Goal: Task Accomplishment & Management: Use online tool/utility

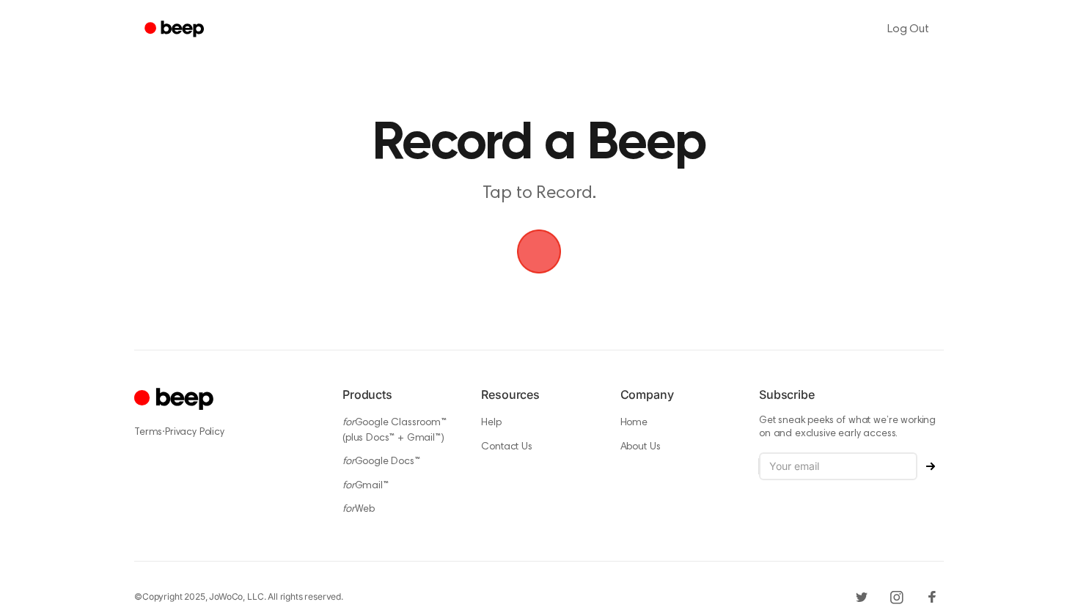
click at [540, 262] on span "button" at bounding box center [539, 251] width 54 height 54
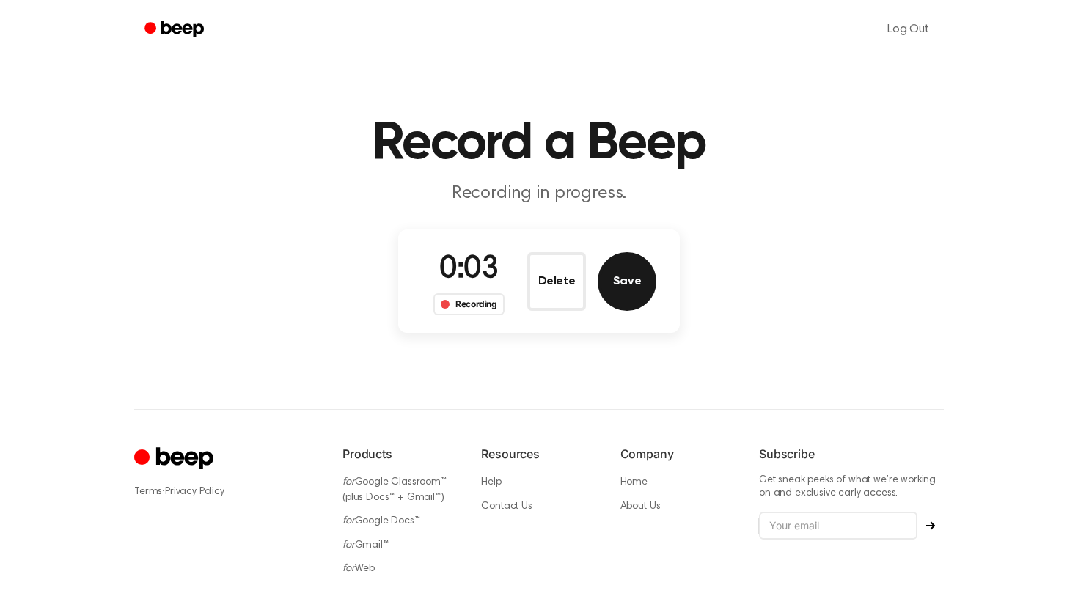
click at [613, 278] on button "Save" at bounding box center [626, 281] width 59 height 59
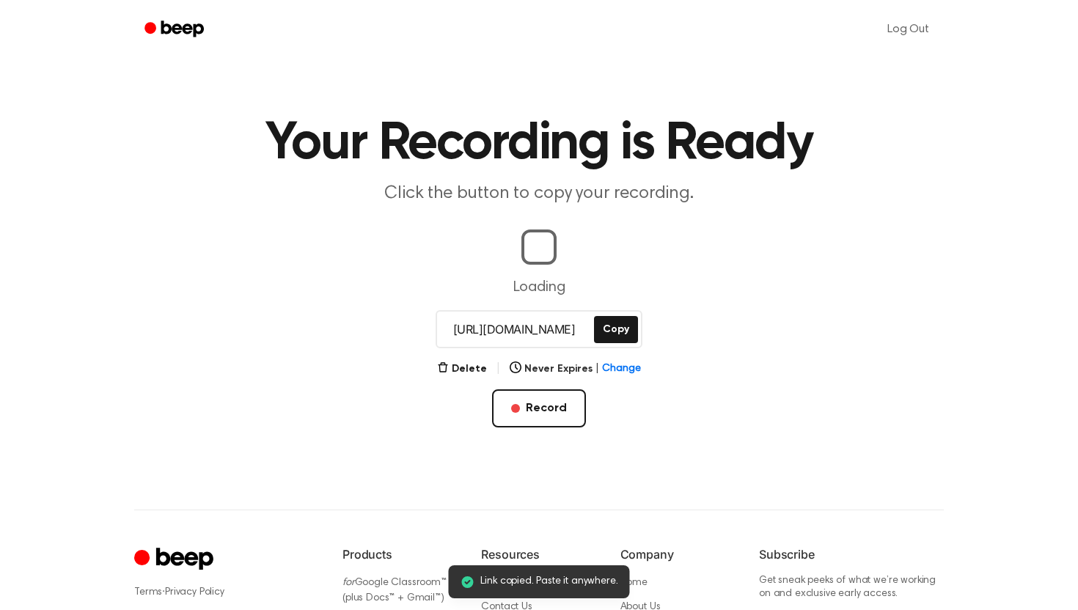
scroll to position [0, 1]
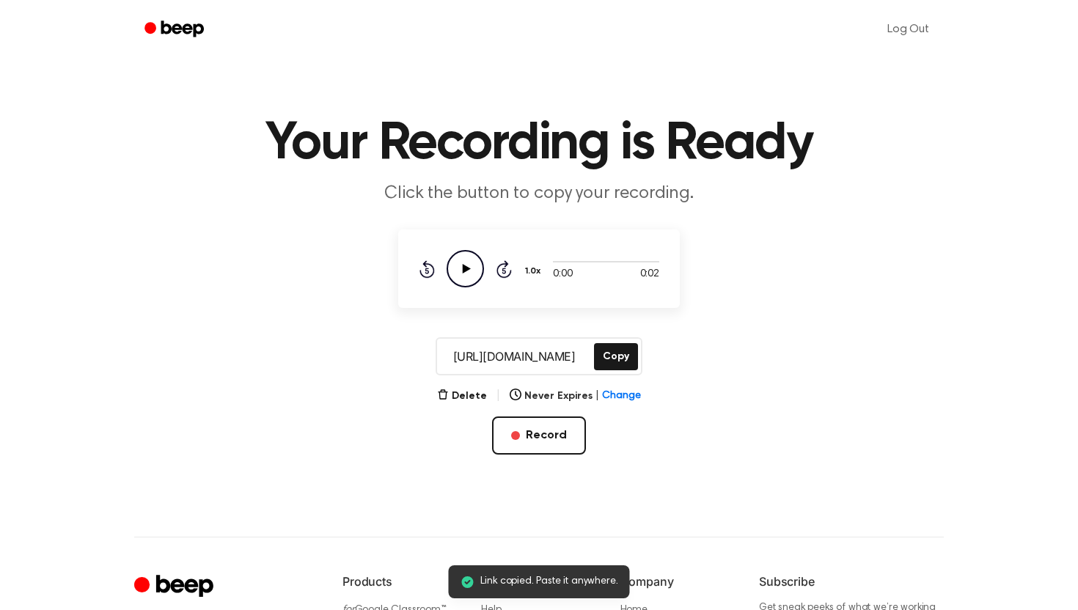
click at [466, 265] on icon "Play Audio" at bounding box center [464, 268] width 37 height 37
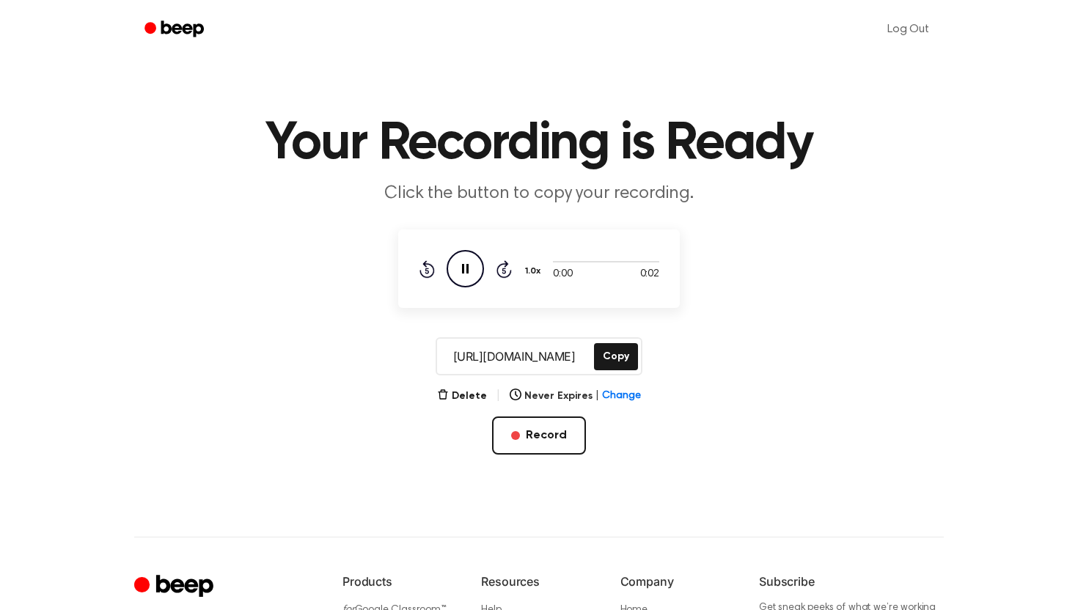
click at [466, 265] on icon "Pause Audio" at bounding box center [464, 268] width 37 height 37
click at [466, 265] on icon "Play Audio" at bounding box center [464, 268] width 37 height 37
click at [482, 397] on button "Delete" at bounding box center [462, 396] width 50 height 15
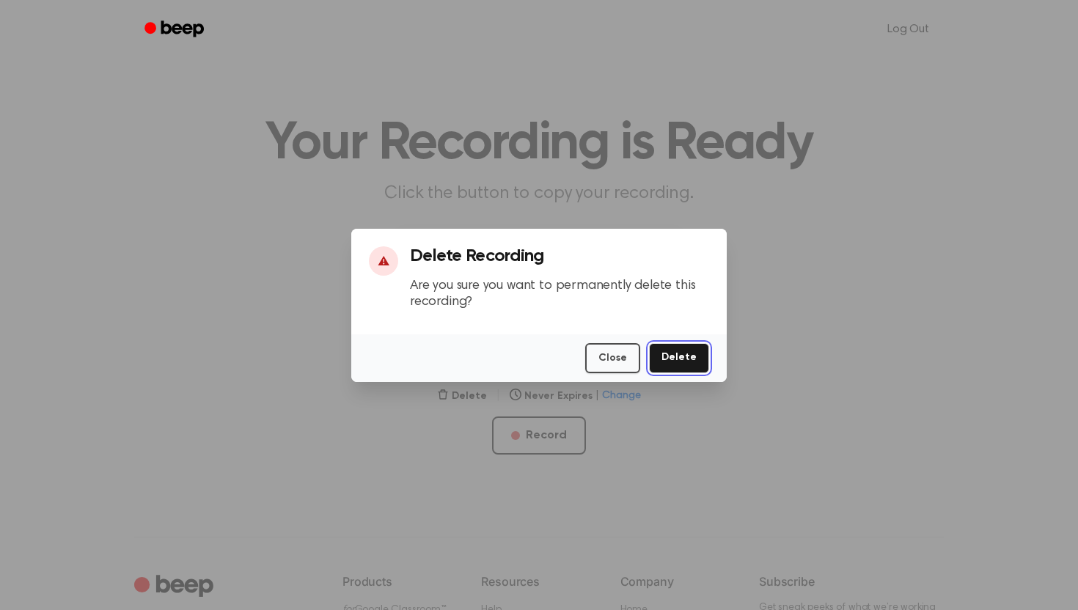
click at [688, 356] on button "Delete" at bounding box center [679, 358] width 60 height 30
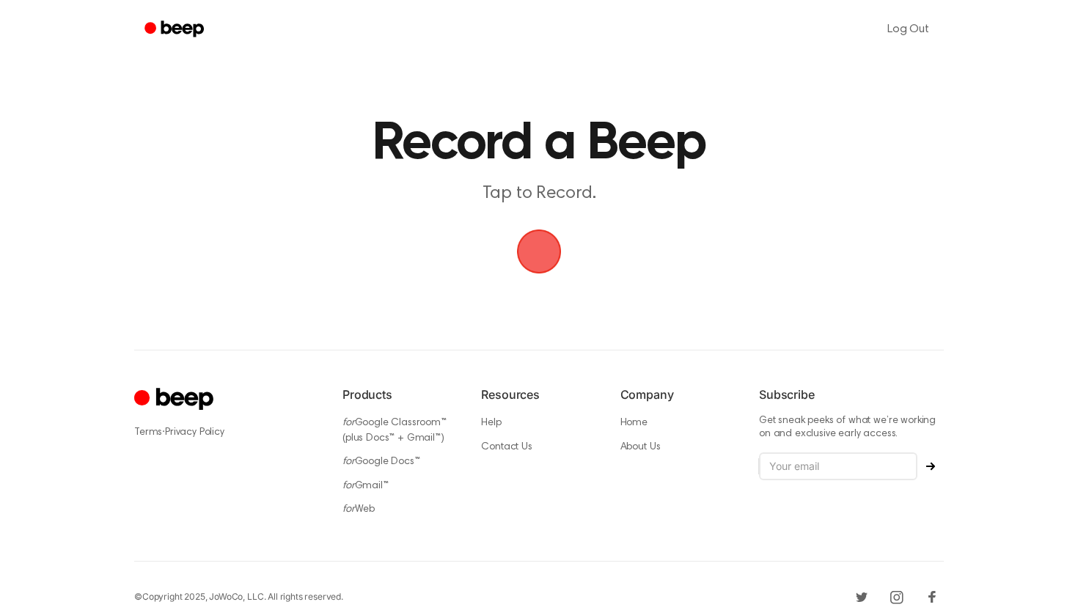
click at [544, 257] on span "button" at bounding box center [539, 251] width 45 height 45
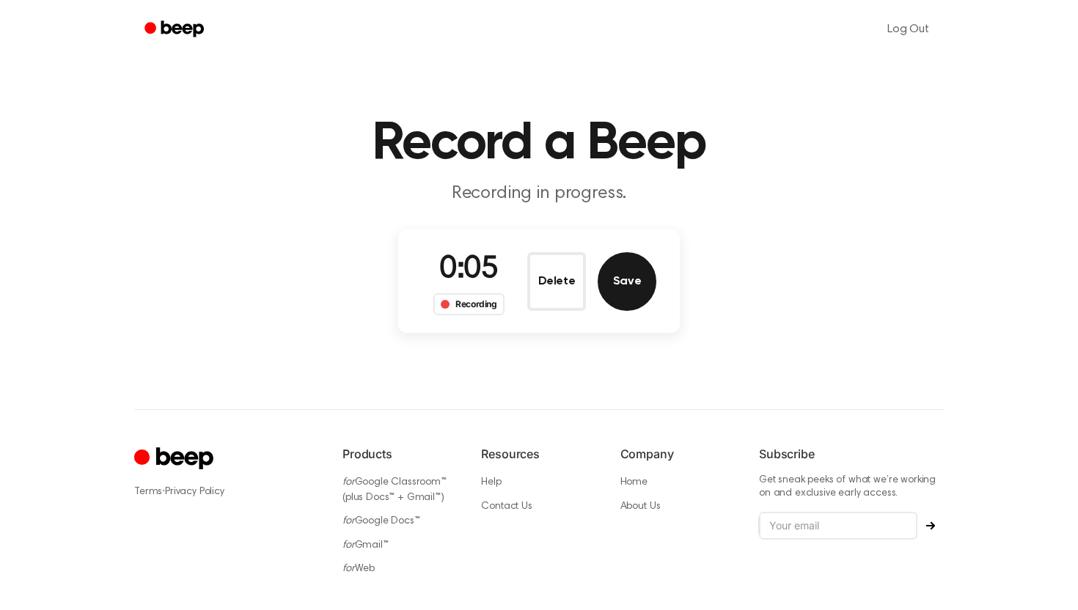
click at [641, 272] on button "Save" at bounding box center [626, 281] width 59 height 59
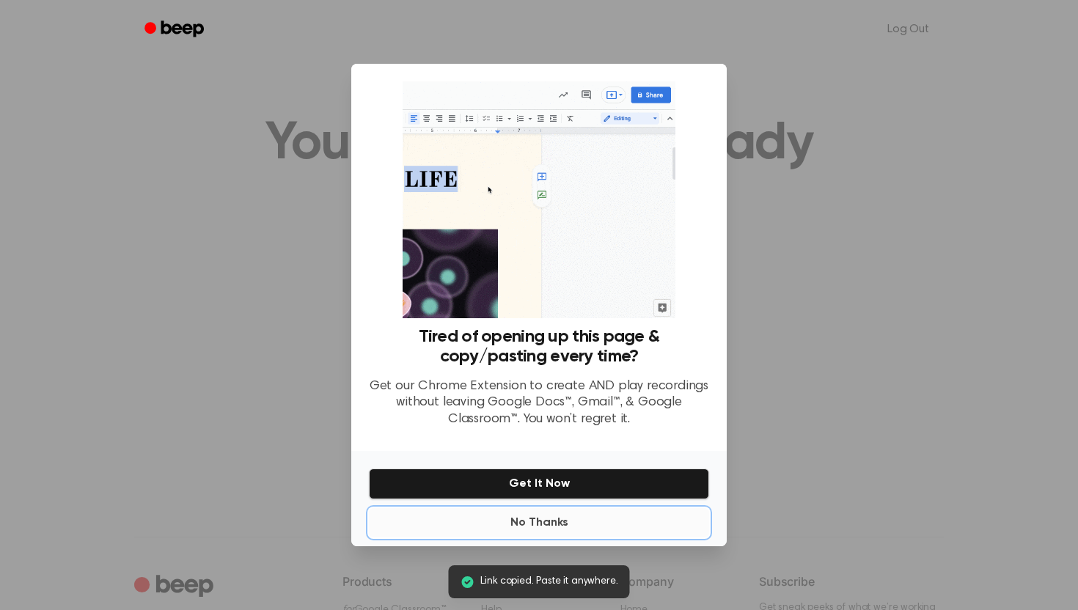
click at [540, 527] on button "No Thanks" at bounding box center [539, 522] width 340 height 29
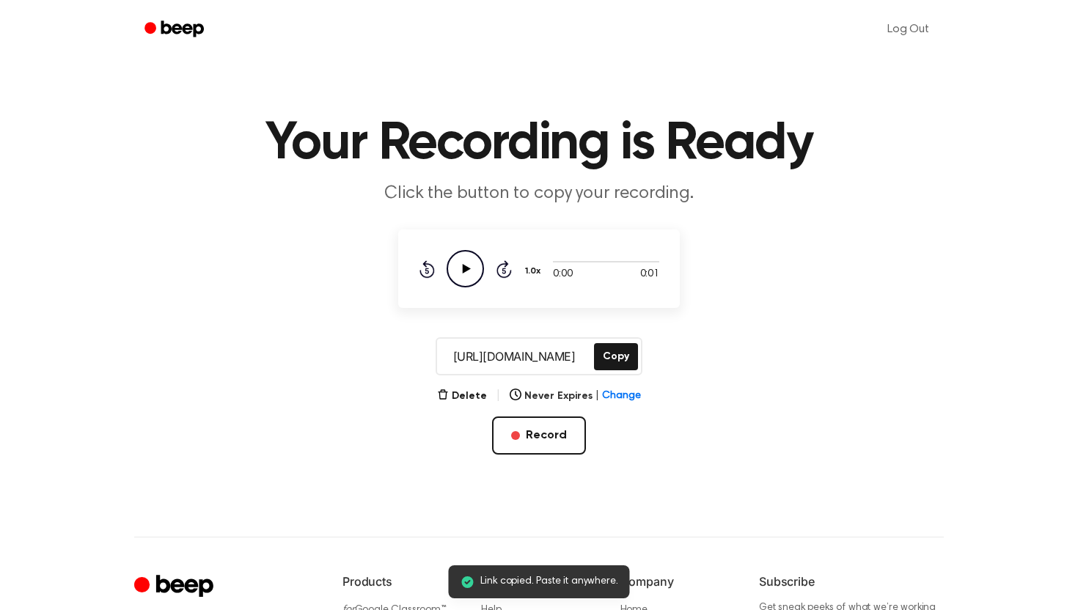
click at [464, 256] on icon "Play Audio" at bounding box center [464, 268] width 37 height 37
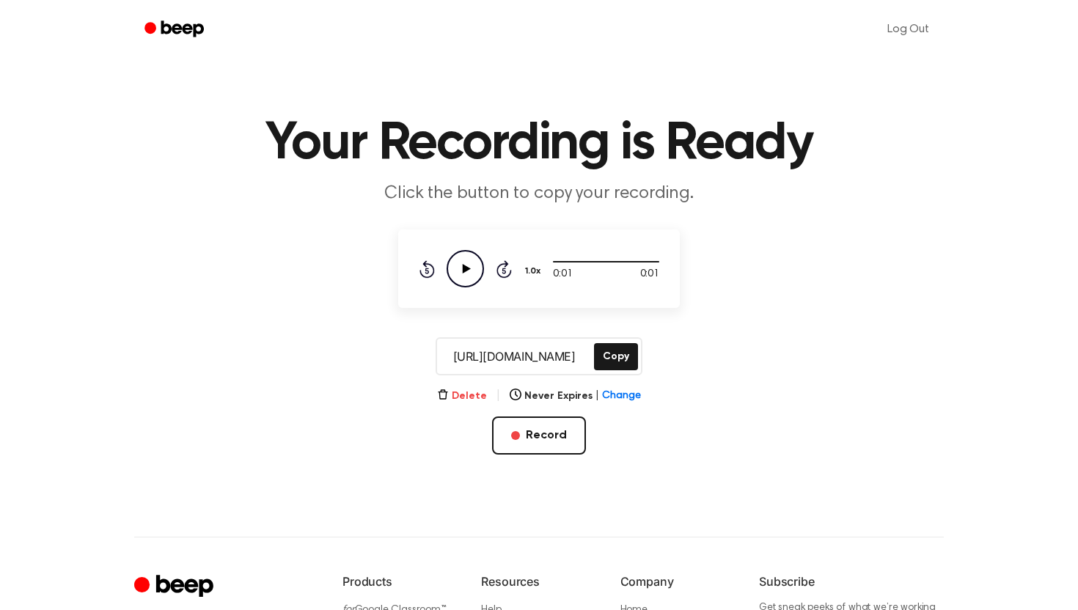
click at [474, 397] on button "Delete" at bounding box center [462, 396] width 50 height 15
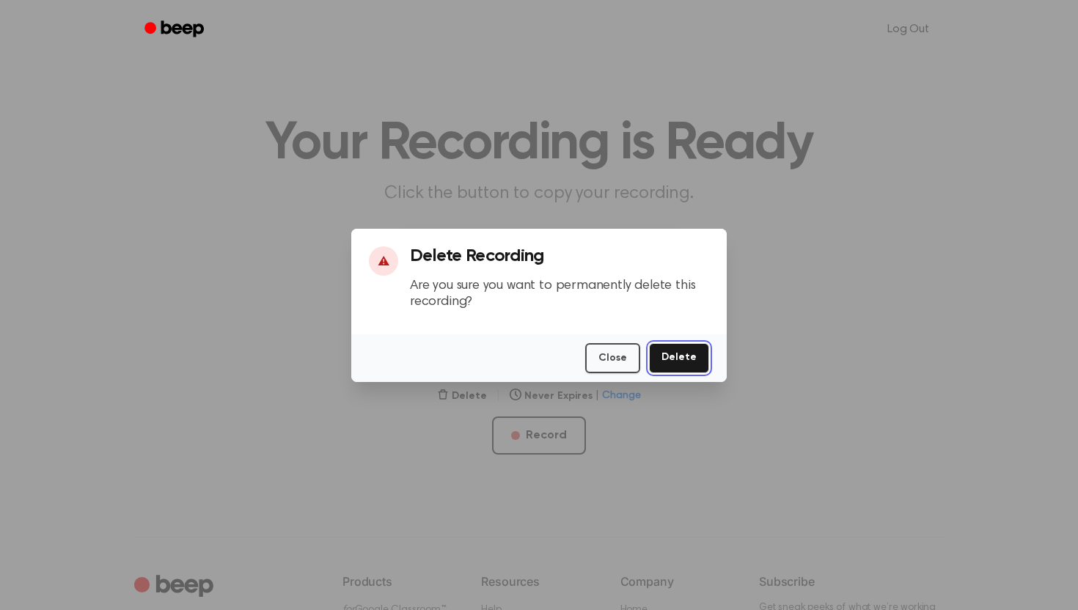
click at [683, 360] on button "Delete" at bounding box center [679, 358] width 60 height 30
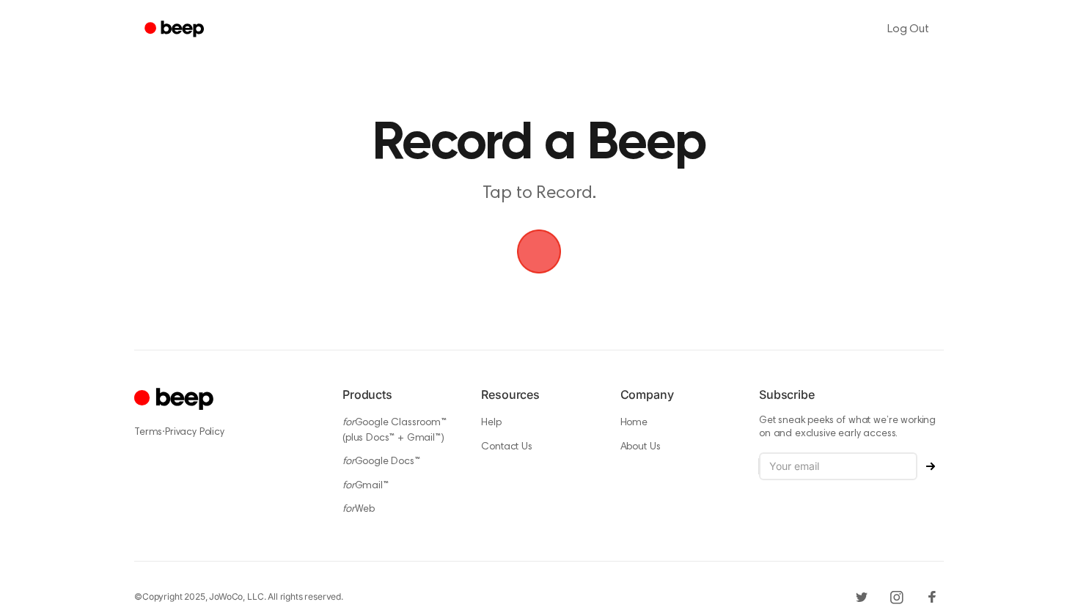
click at [548, 248] on span "button" at bounding box center [538, 251] width 41 height 41
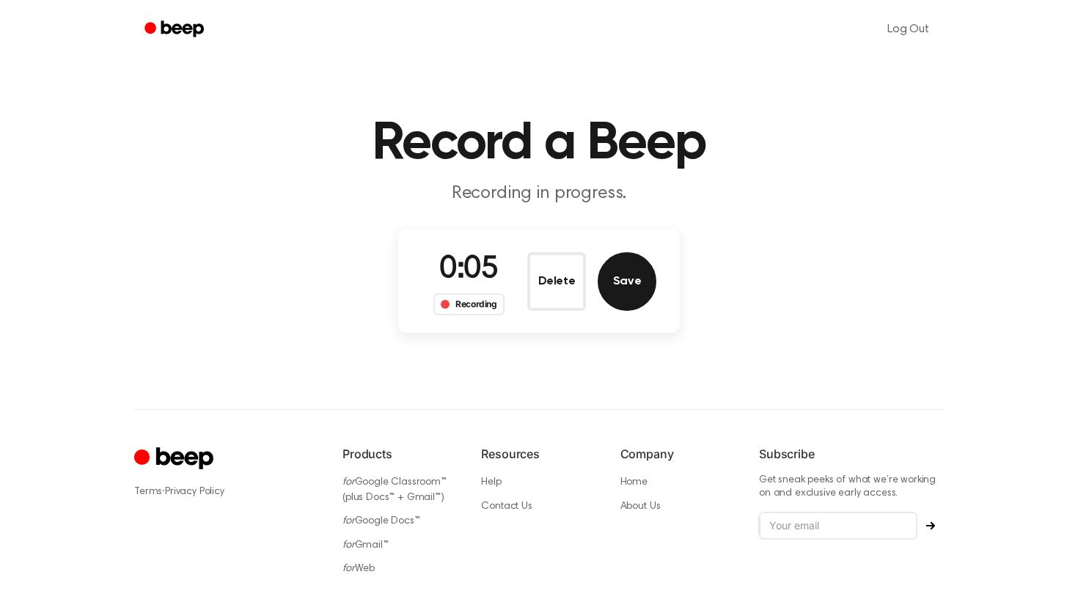
click at [614, 273] on button "Save" at bounding box center [626, 281] width 59 height 59
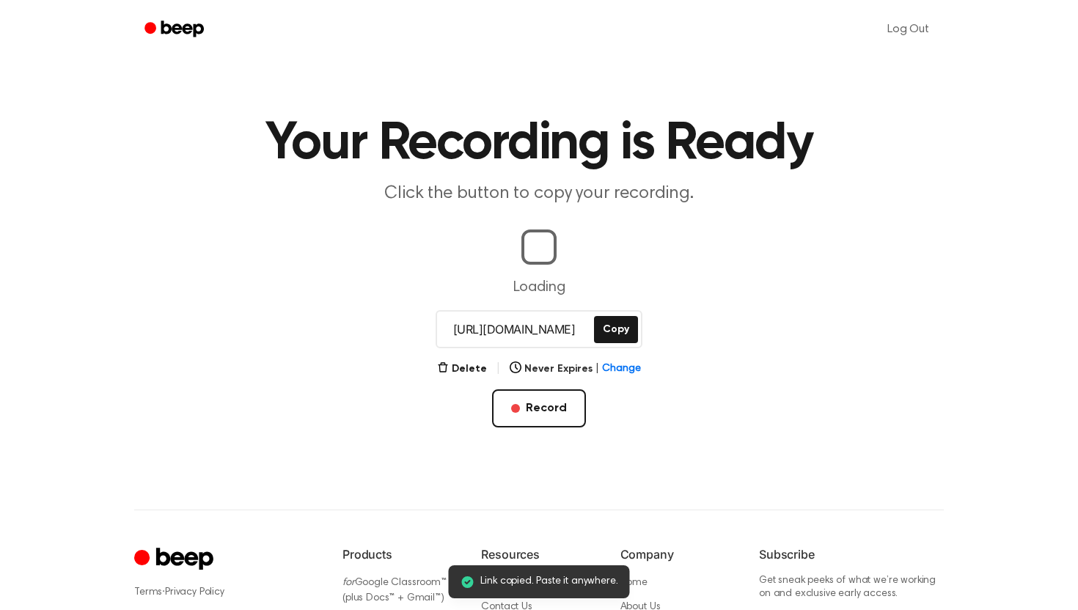
scroll to position [0, 9]
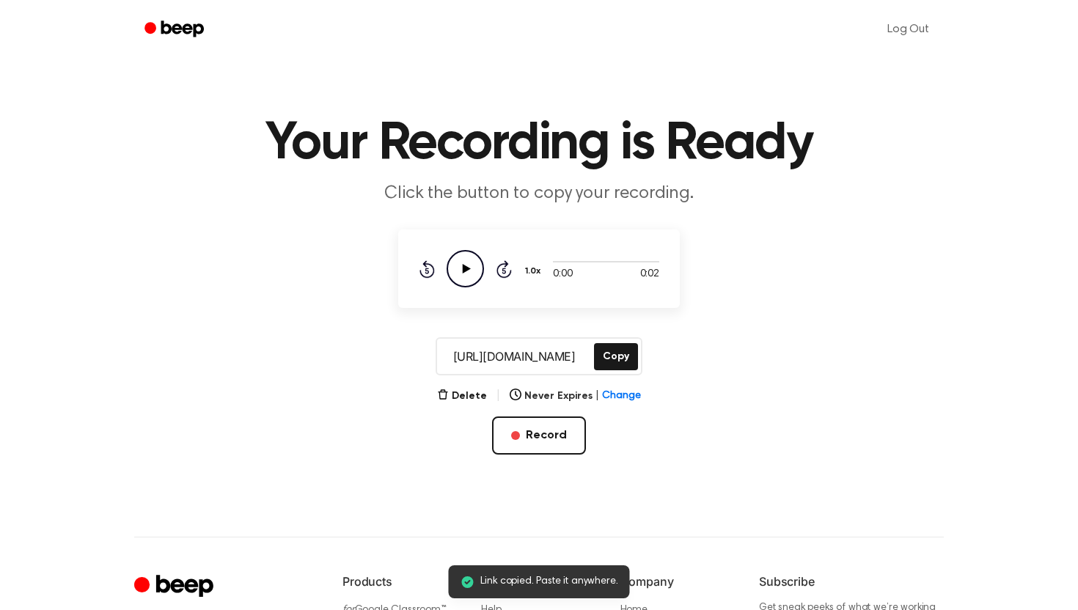
click at [464, 261] on icon "Play Audio" at bounding box center [464, 268] width 37 height 37
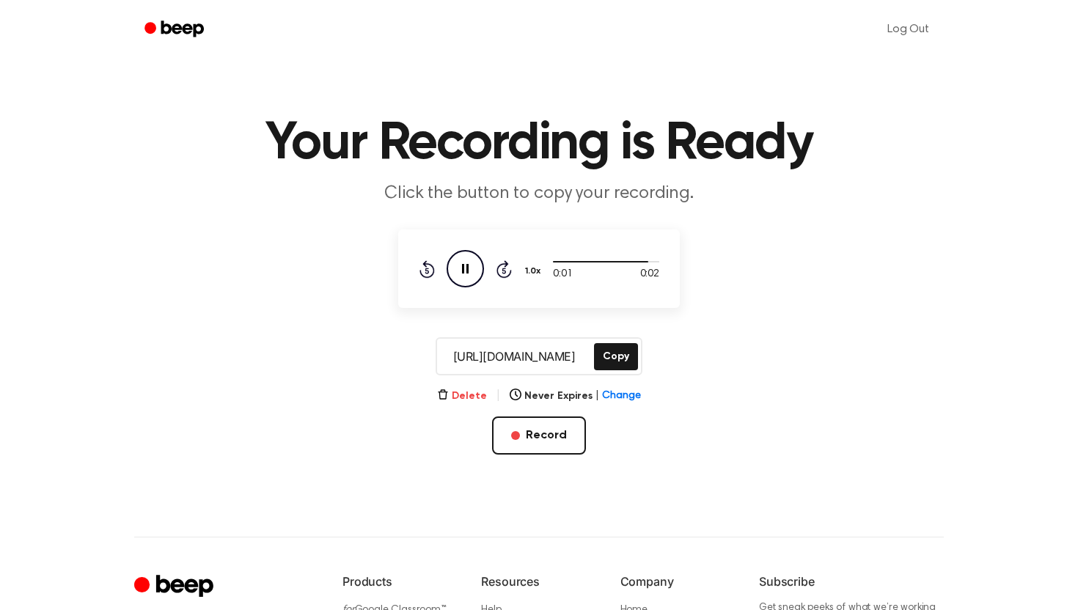
click at [474, 398] on button "Delete" at bounding box center [462, 396] width 50 height 15
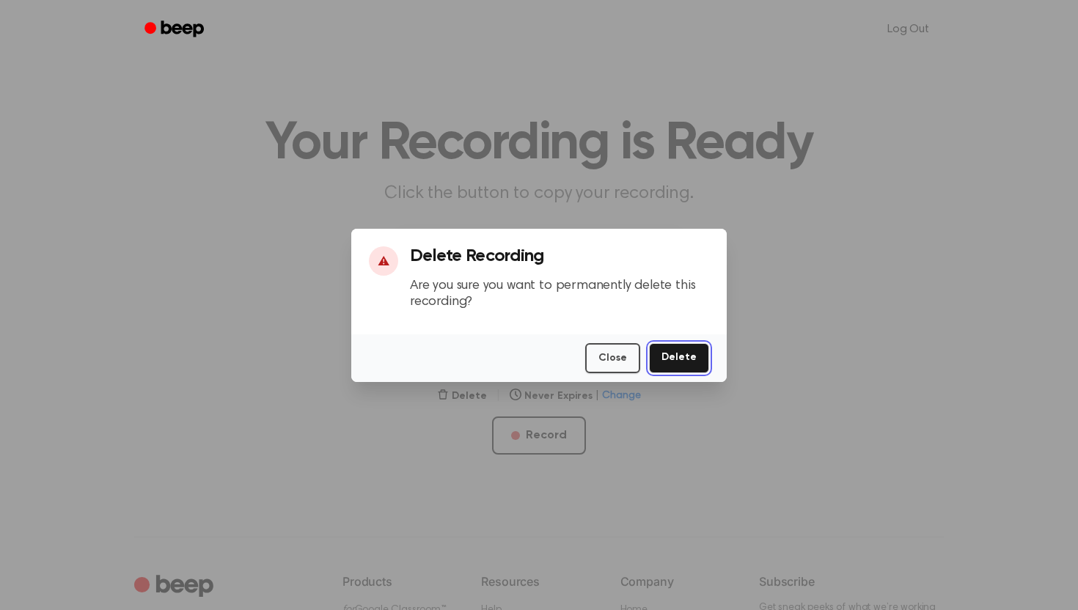
click at [694, 369] on button "Delete" at bounding box center [679, 358] width 60 height 30
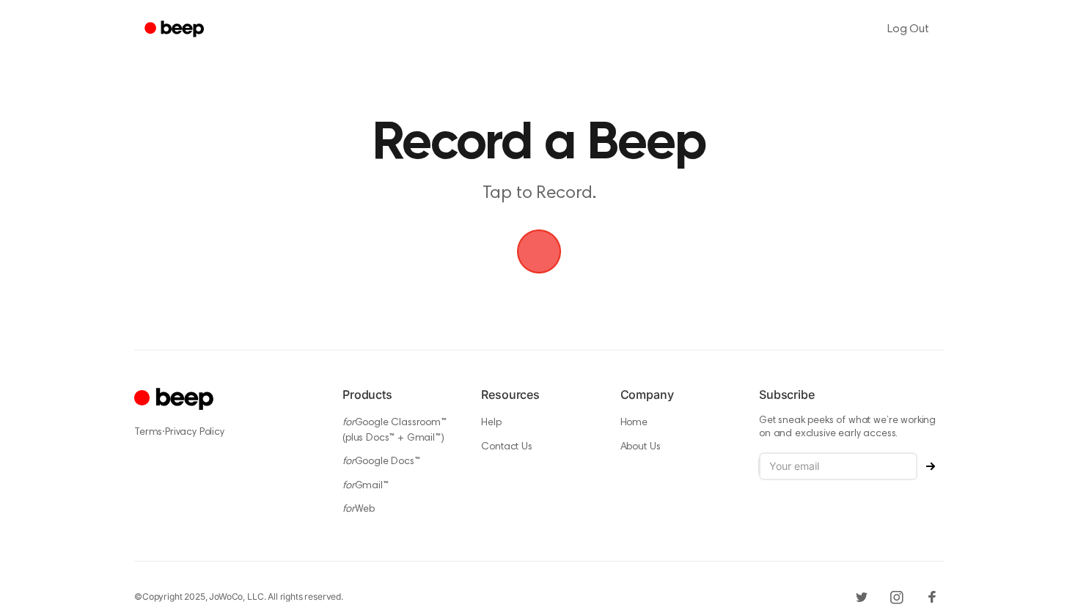
click at [536, 249] on span "button" at bounding box center [539, 252] width 50 height 50
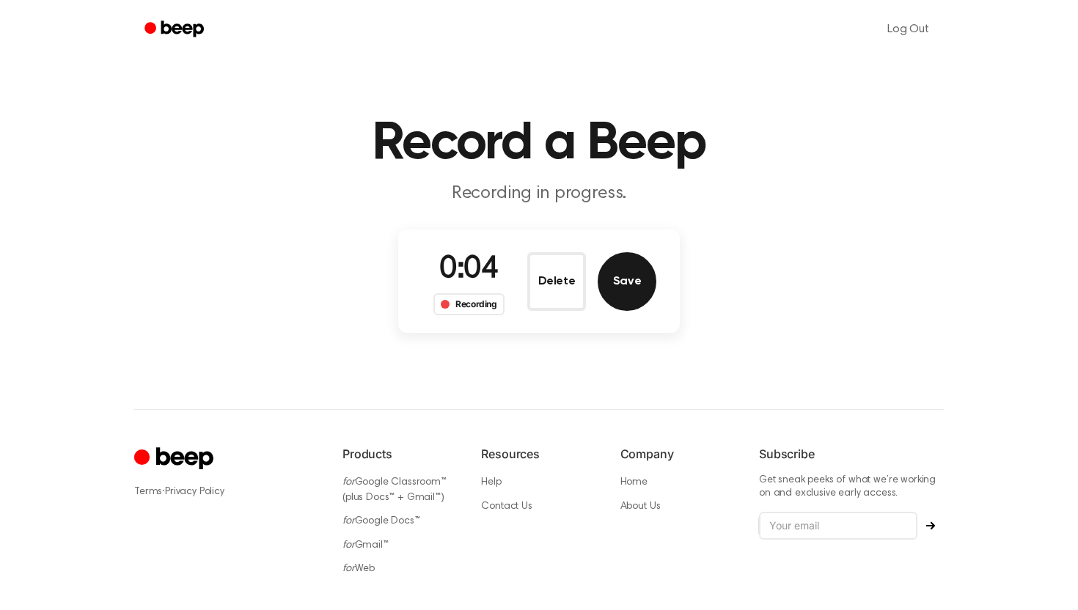
click at [635, 271] on button "Save" at bounding box center [626, 281] width 59 height 59
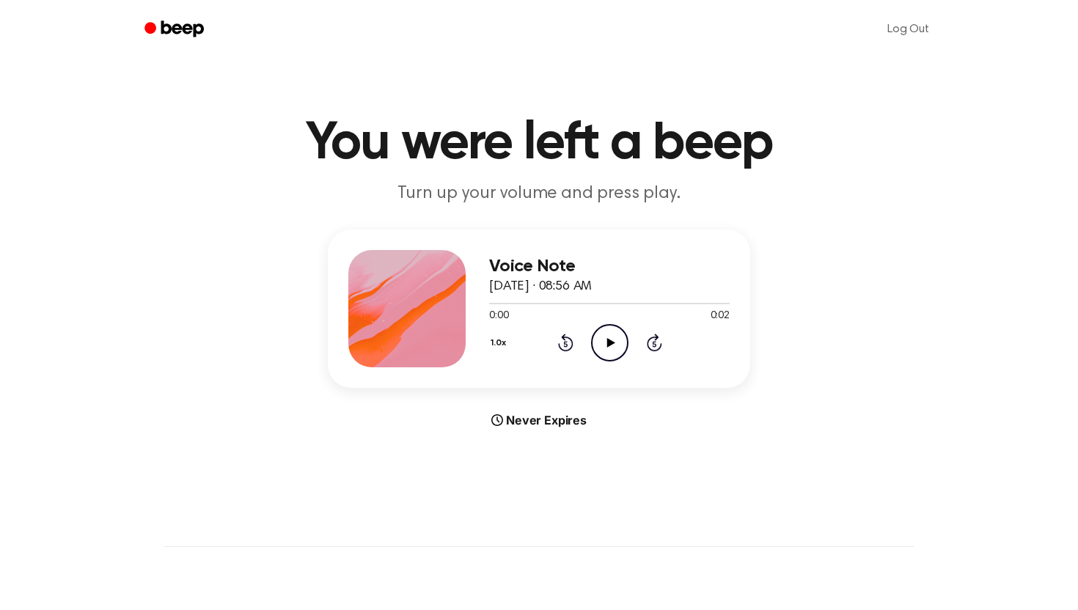
click at [601, 331] on icon "Play Audio" at bounding box center [609, 342] width 37 height 37
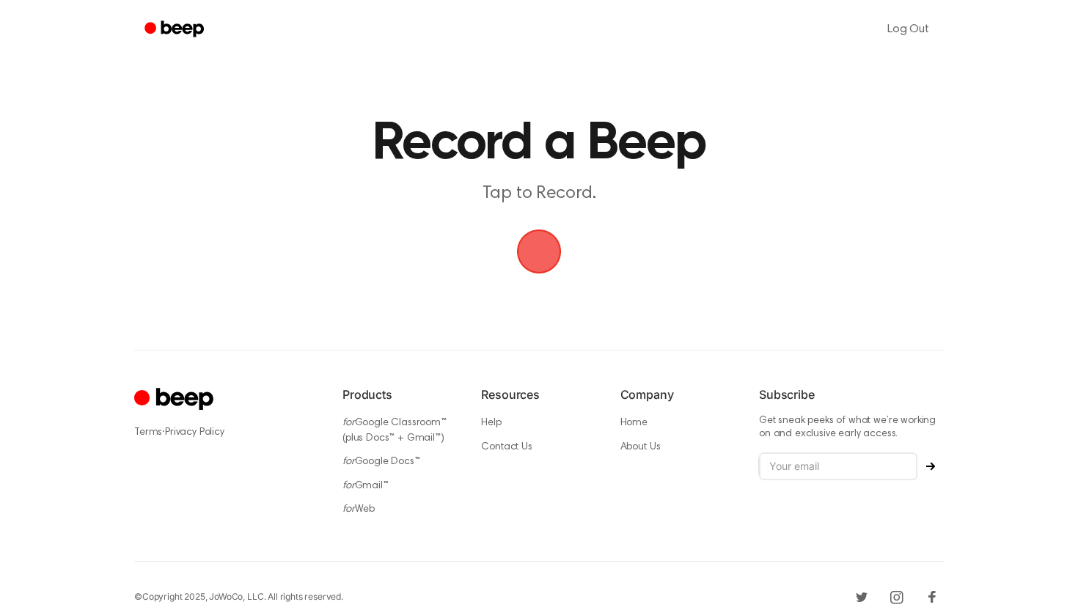
click at [537, 231] on span "button" at bounding box center [539, 252] width 48 height 48
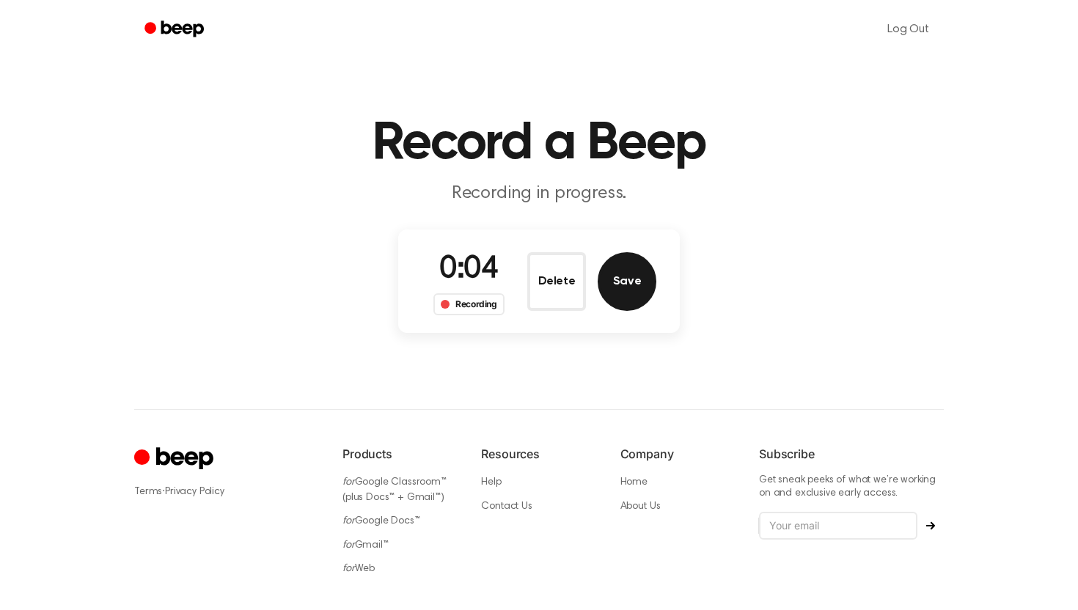
click at [621, 282] on button "Save" at bounding box center [626, 281] width 59 height 59
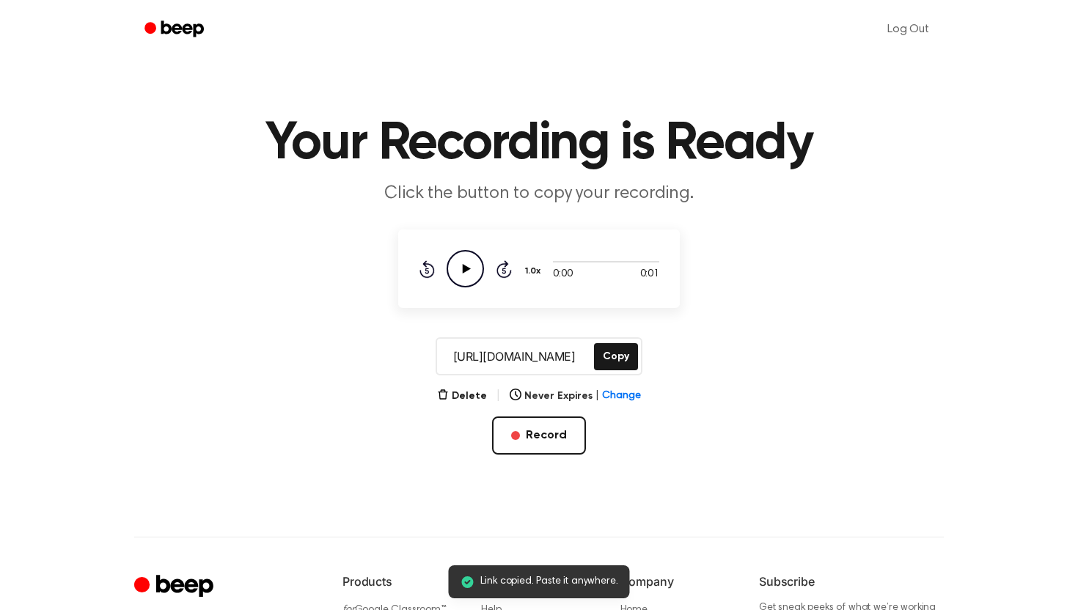
scroll to position [0, 3]
click at [464, 262] on icon "Play Audio" at bounding box center [464, 268] width 37 height 37
click at [466, 394] on button "Delete" at bounding box center [462, 396] width 50 height 15
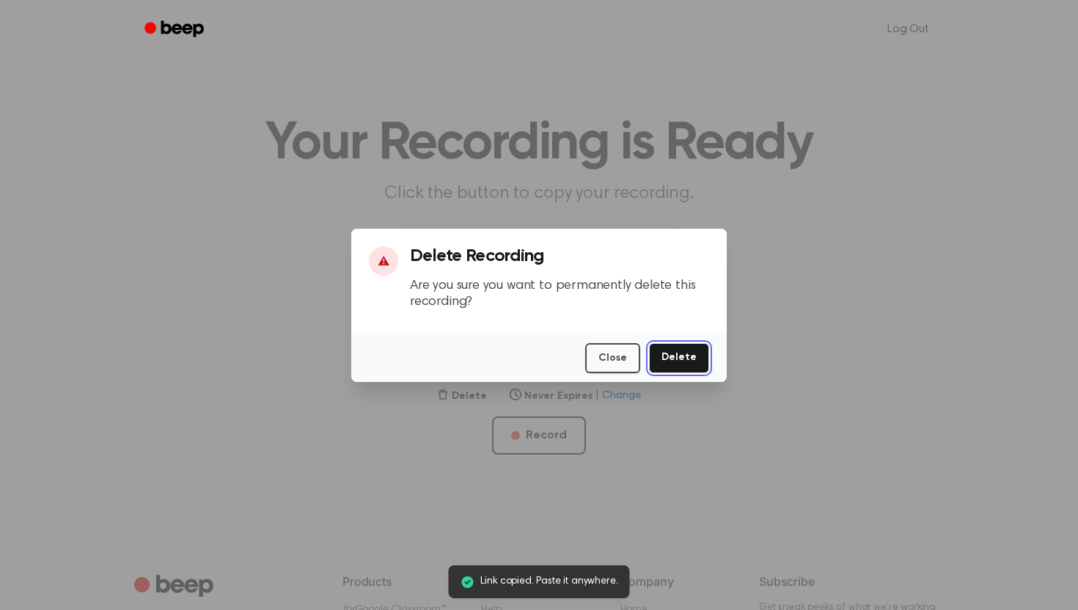
click at [695, 355] on button "Delete" at bounding box center [679, 358] width 60 height 30
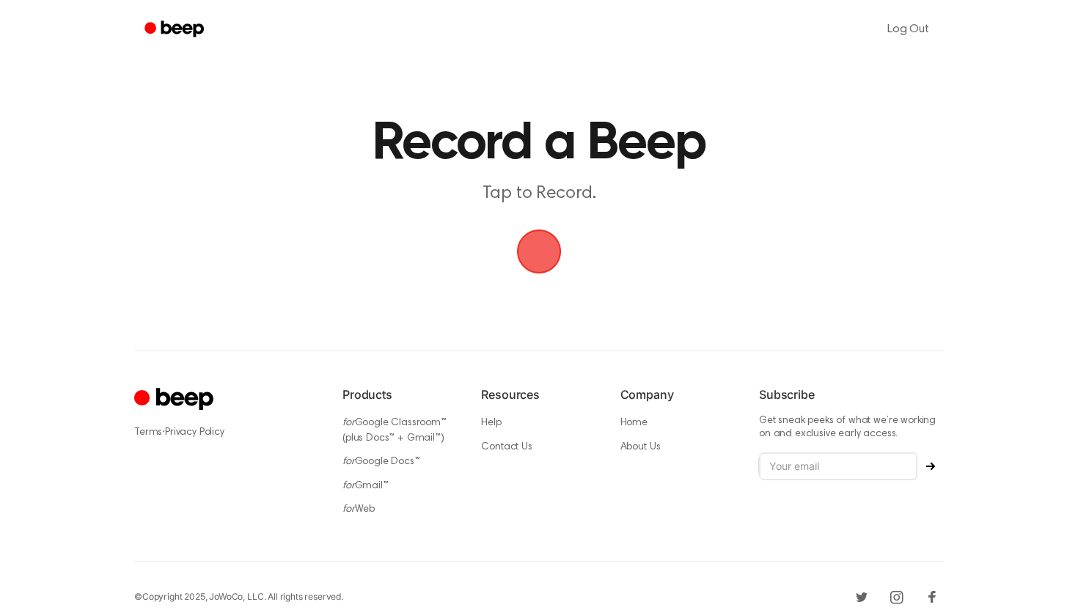
click at [538, 257] on span "button" at bounding box center [538, 251] width 41 height 41
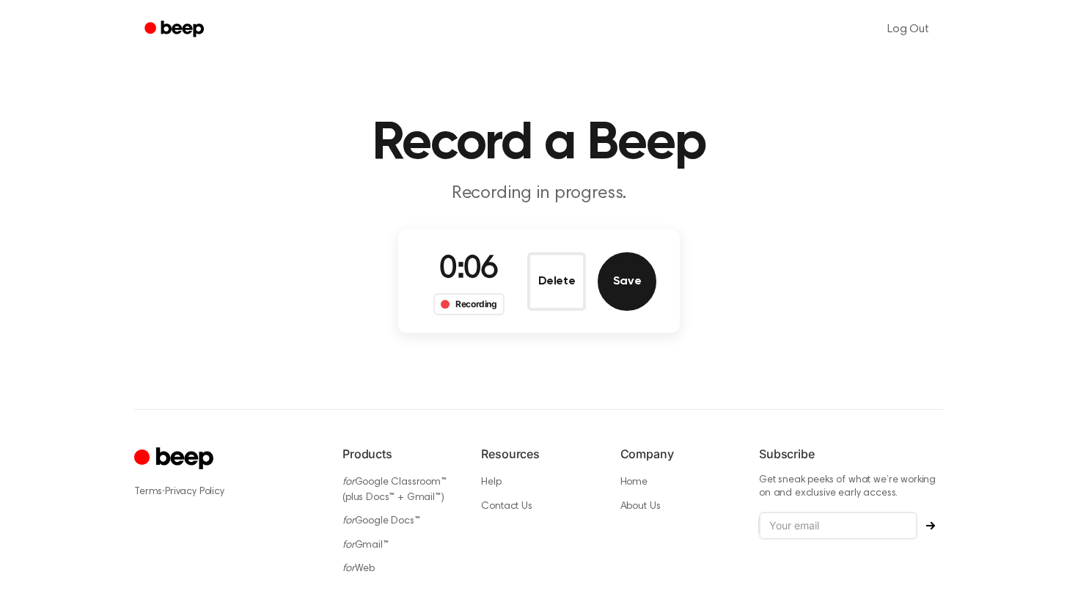
click at [647, 296] on button "Save" at bounding box center [626, 281] width 59 height 59
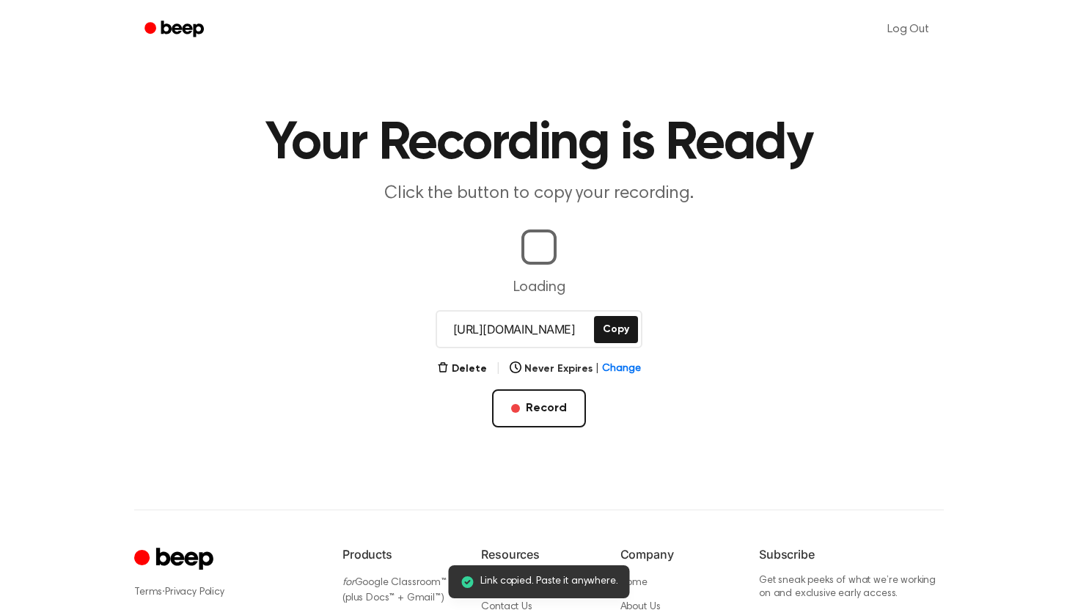
scroll to position [0, 4]
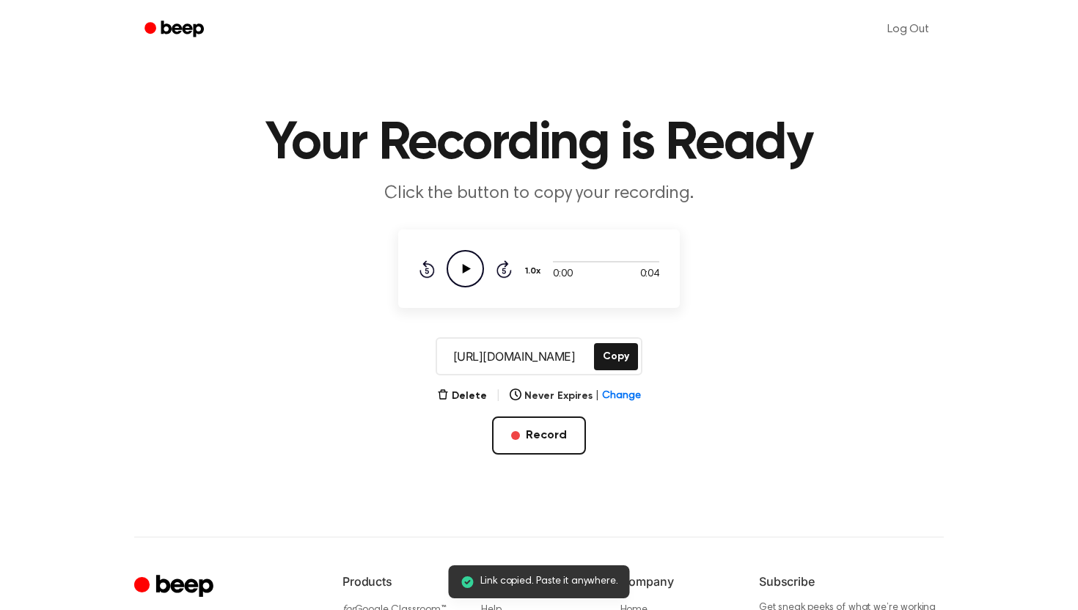
click at [474, 271] on icon "Play Audio" at bounding box center [464, 268] width 37 height 37
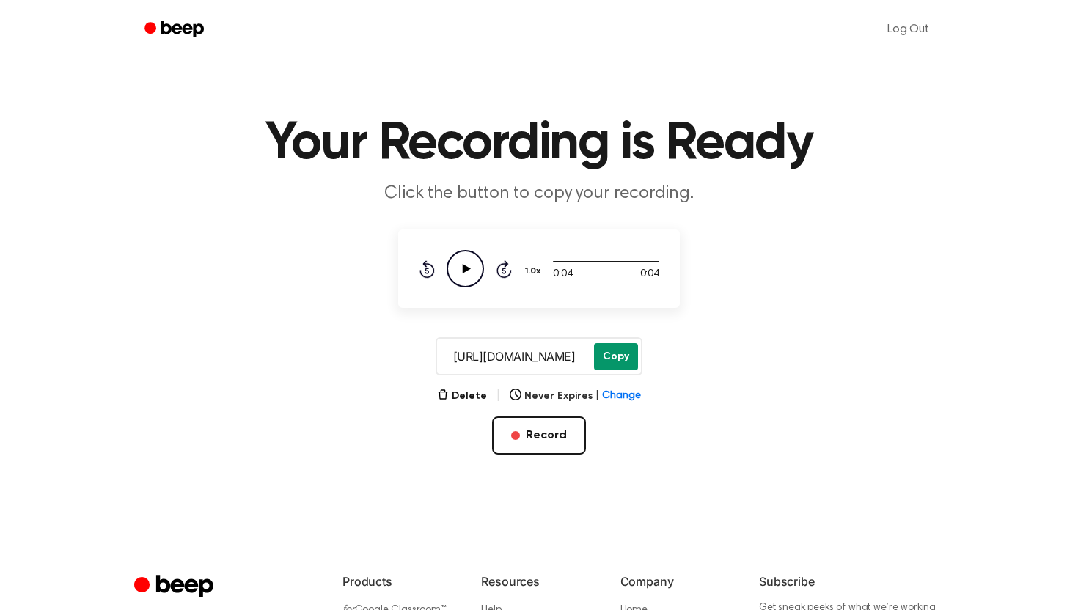
click at [621, 357] on button "Copy" at bounding box center [616, 356] width 44 height 27
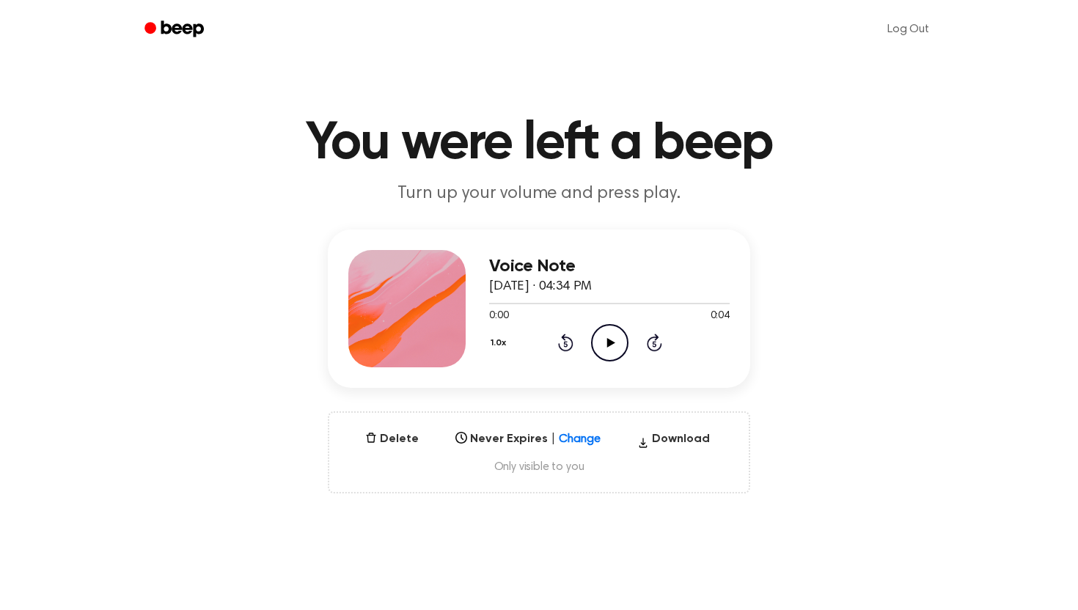
click at [608, 339] on icon at bounding box center [610, 343] width 8 height 10
